Goal: Find specific page/section: Find specific page/section

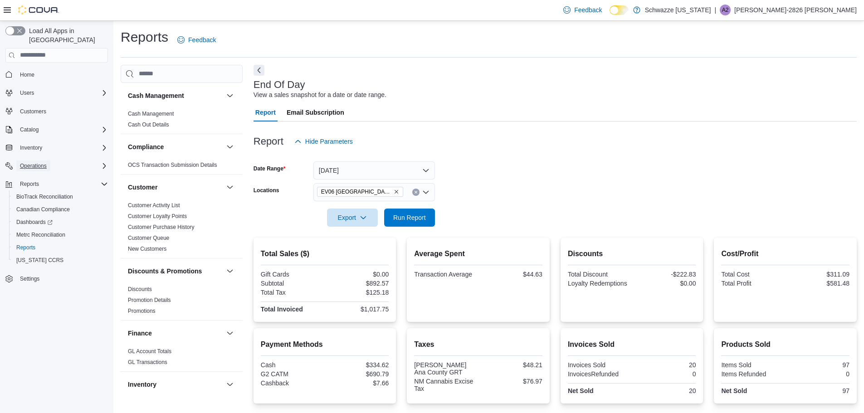
click at [34, 162] on span "Operations" at bounding box center [33, 165] width 27 height 7
click at [36, 175] on span "Cash Management" at bounding box center [39, 178] width 46 height 7
